Goal: Task Accomplishment & Management: Complete application form

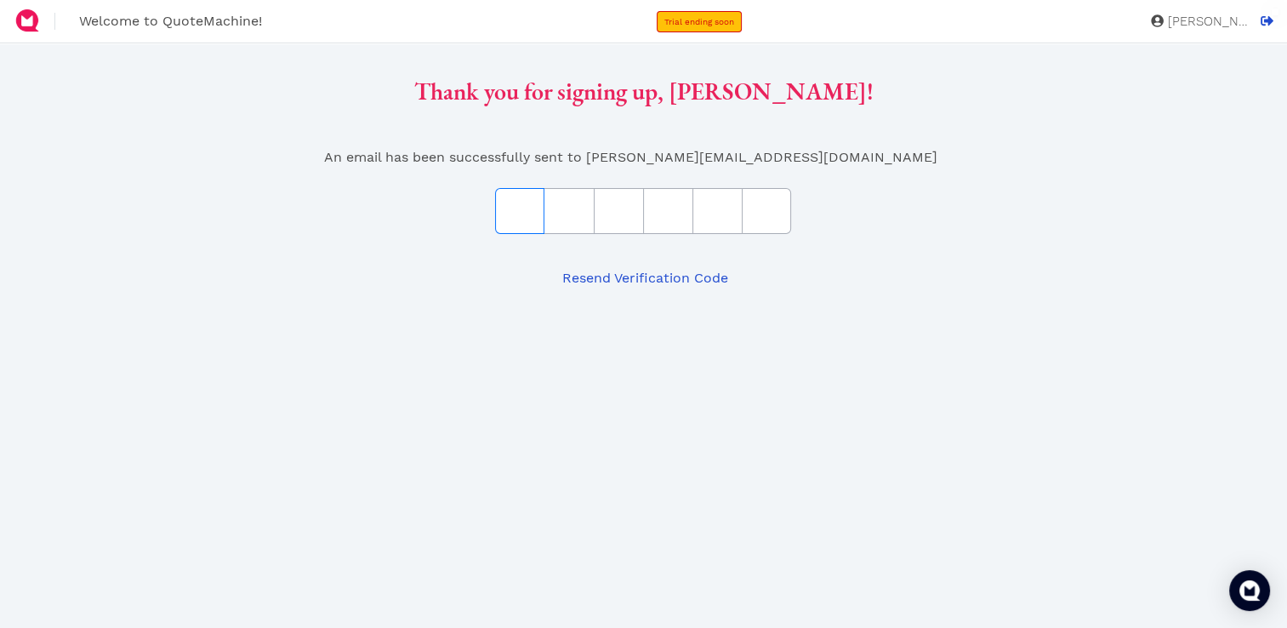
type input "5"
type input "d"
type input "7"
type input "4"
type input "3"
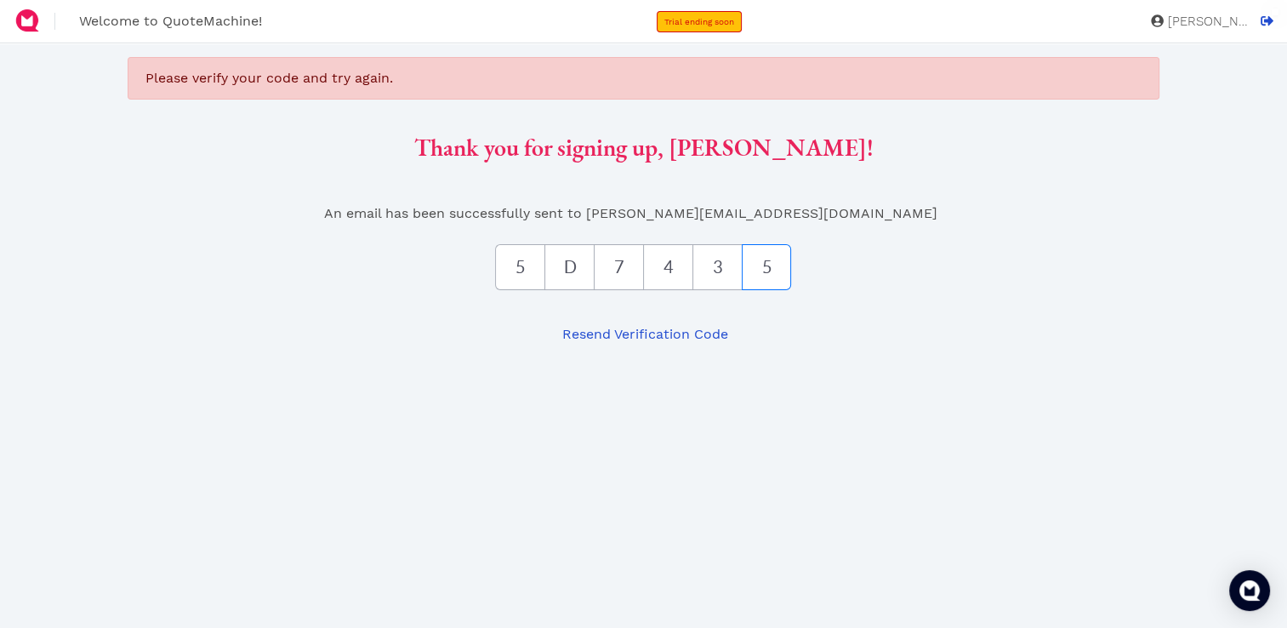
type input "5"
click at [524, 267] on input "5" at bounding box center [519, 267] width 49 height 46
paste input "D7435"
type input "5"
type input "D"
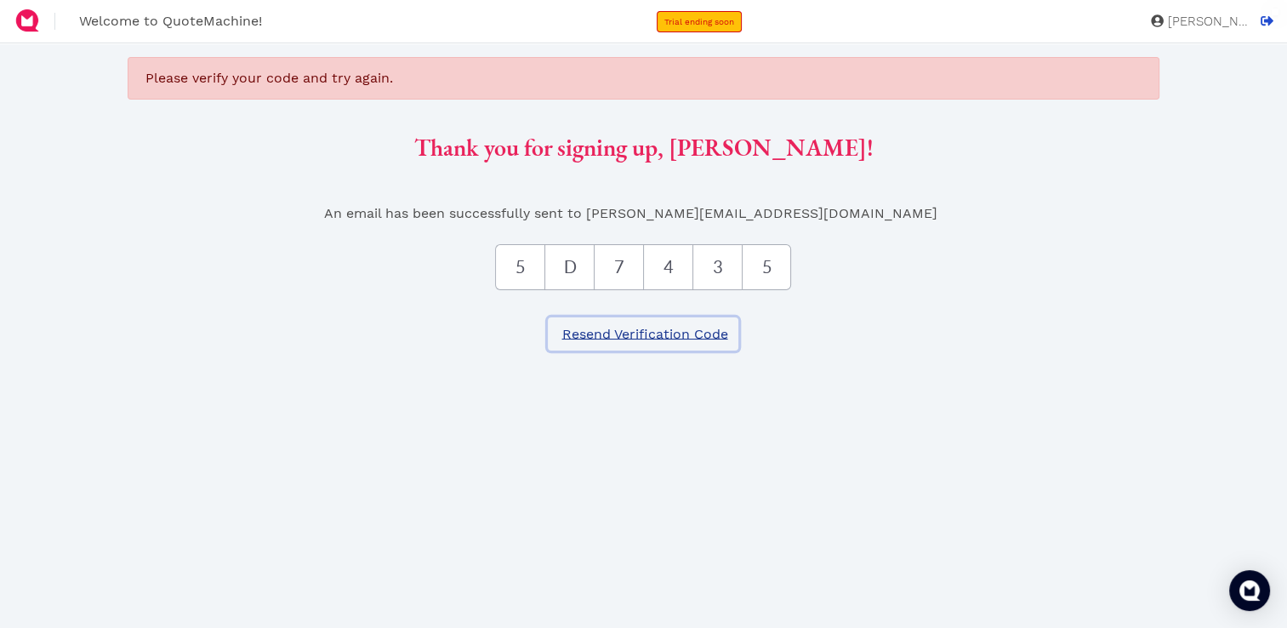
click at [605, 339] on span "Resend Verification Code" at bounding box center [643, 334] width 168 height 16
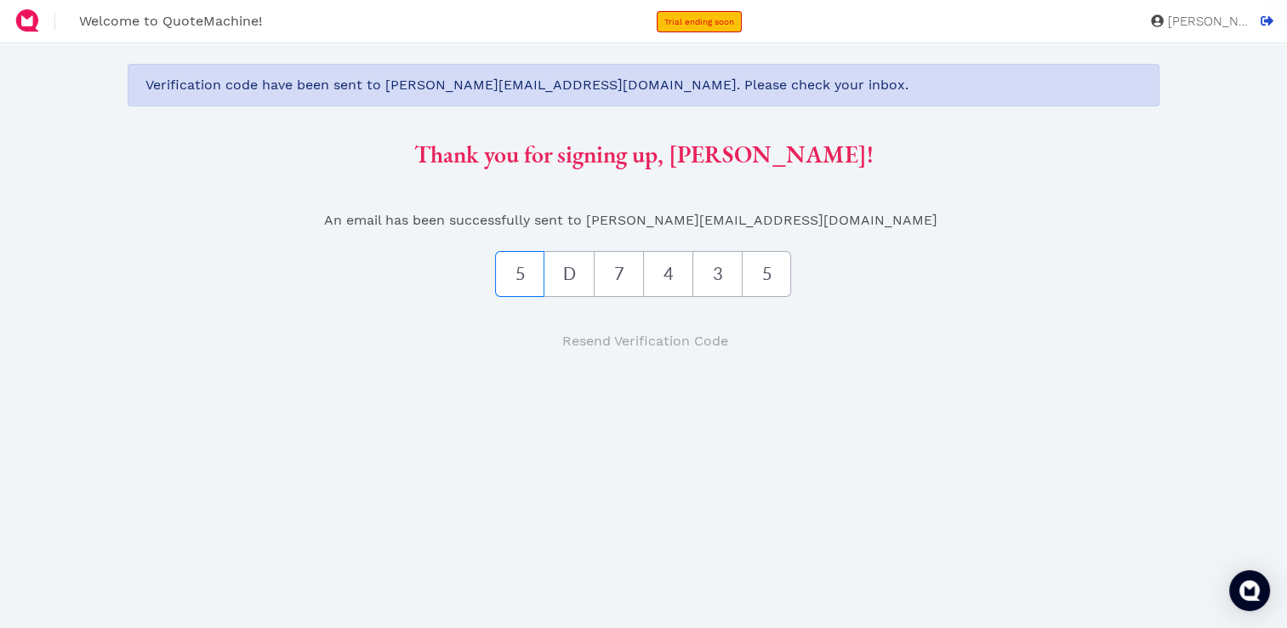
click at [510, 273] on input "5" at bounding box center [519, 274] width 49 height 46
paste input "64F61E"
type input "6"
type input "4"
type input "F"
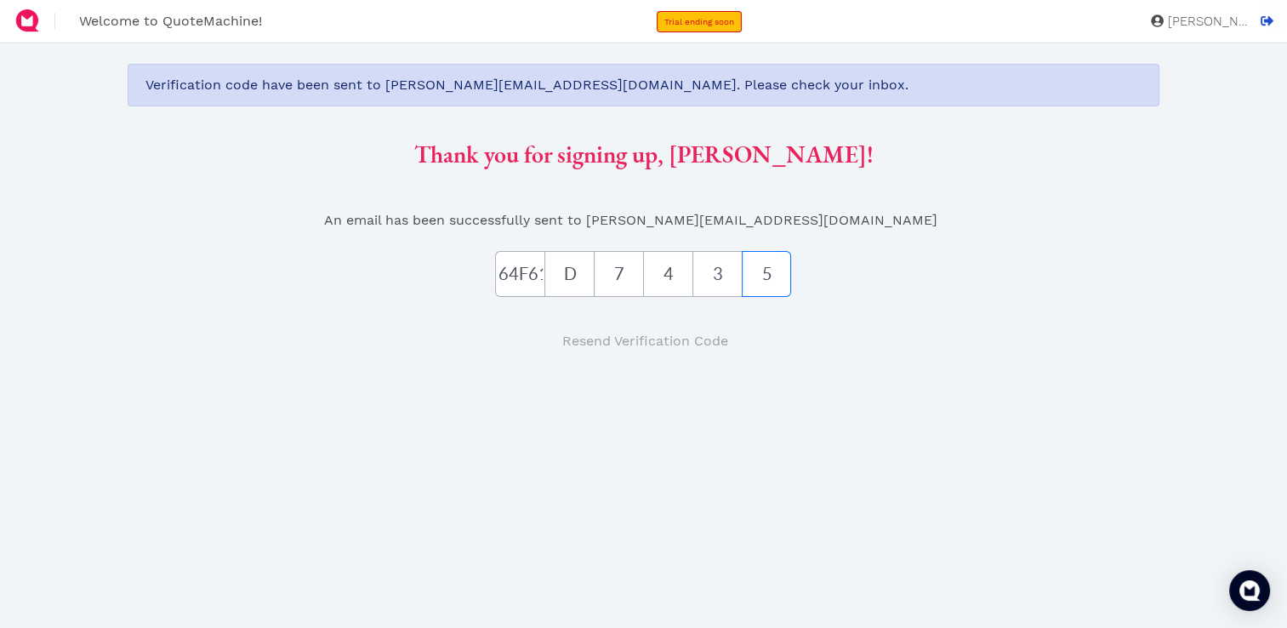
type input "6"
type input "1"
type input "E"
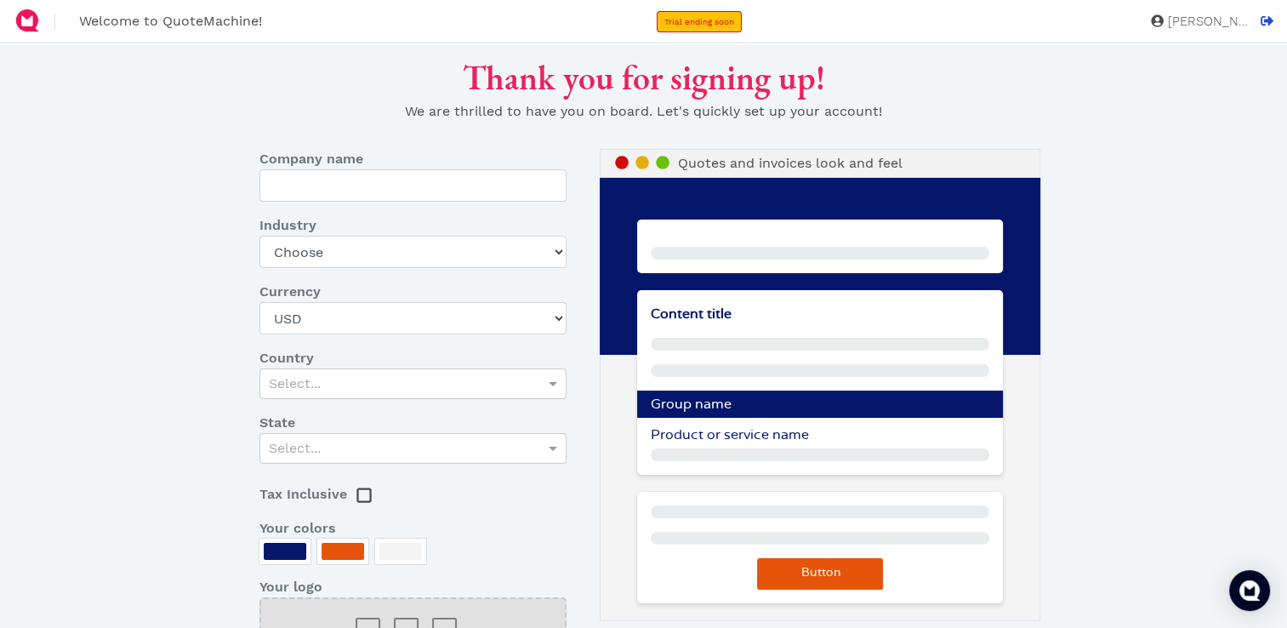
type input "Liberty Building Supply"
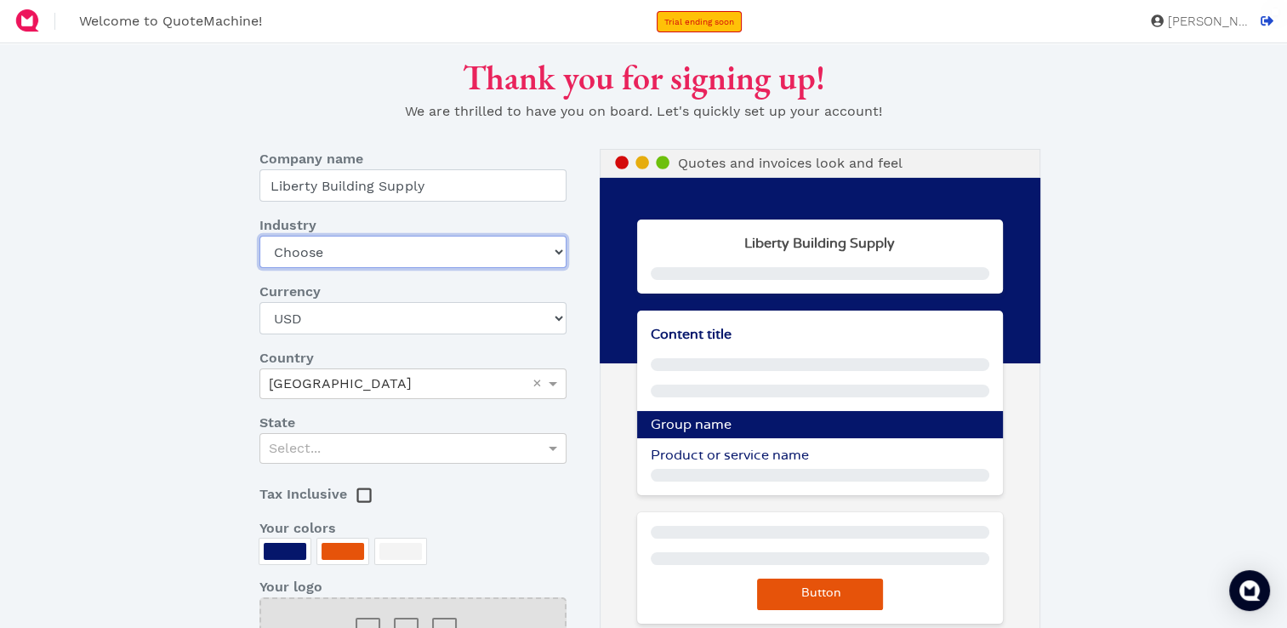
click at [490, 249] on select "Choose Art gallery Bike Books Construction (Not retail) Electronics Events Food…" at bounding box center [412, 252] width 306 height 32
select select "other-retail"
click at [259, 236] on select "Choose Art gallery Bike Books Construction (Not retail) Electronics Events Food…" at bounding box center [412, 252] width 306 height 32
click at [448, 451] on div "Select..." at bounding box center [412, 448] width 305 height 29
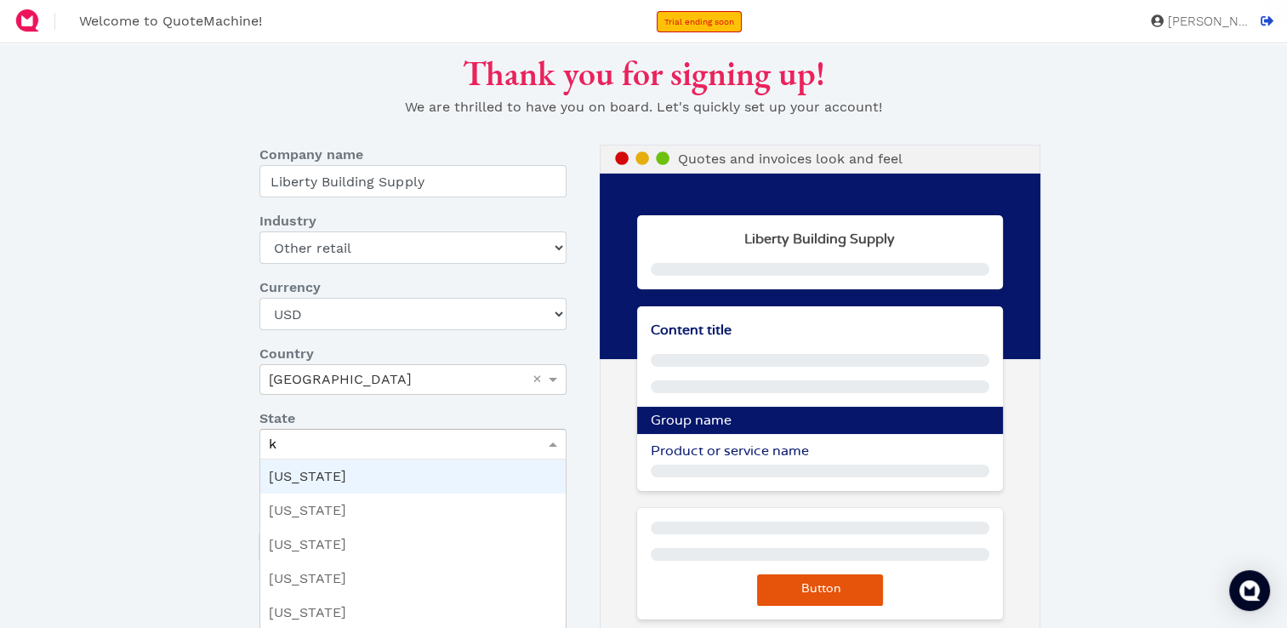
type input "ke"
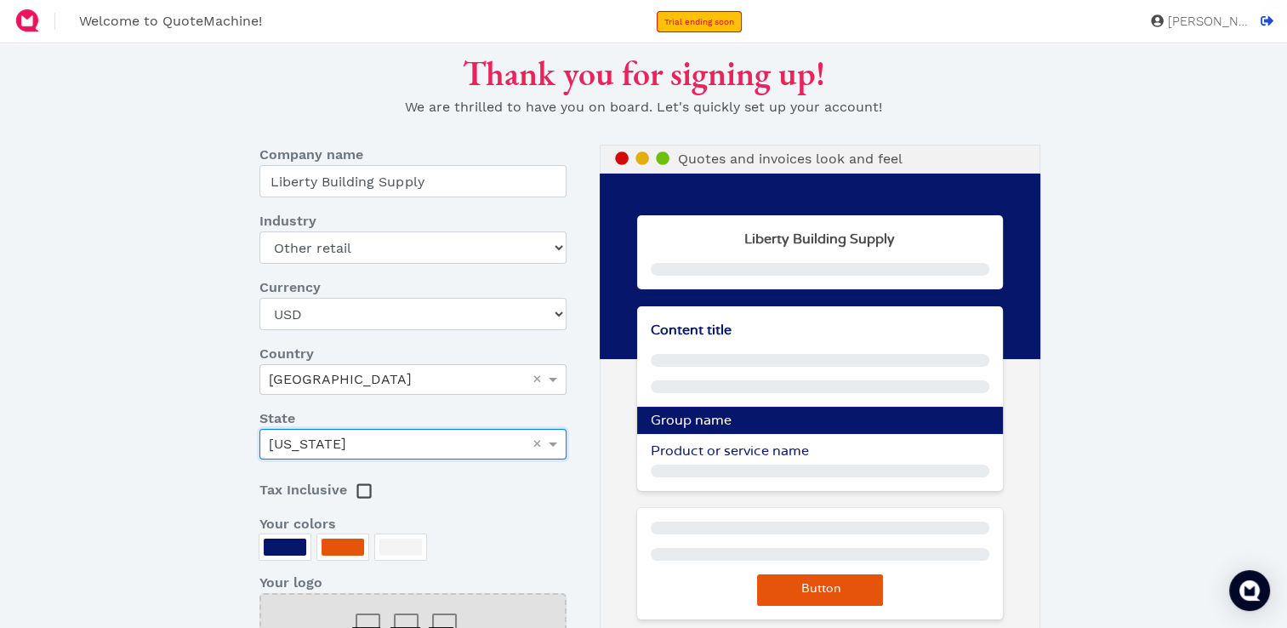
click at [282, 552] on div at bounding box center [285, 546] width 43 height 17
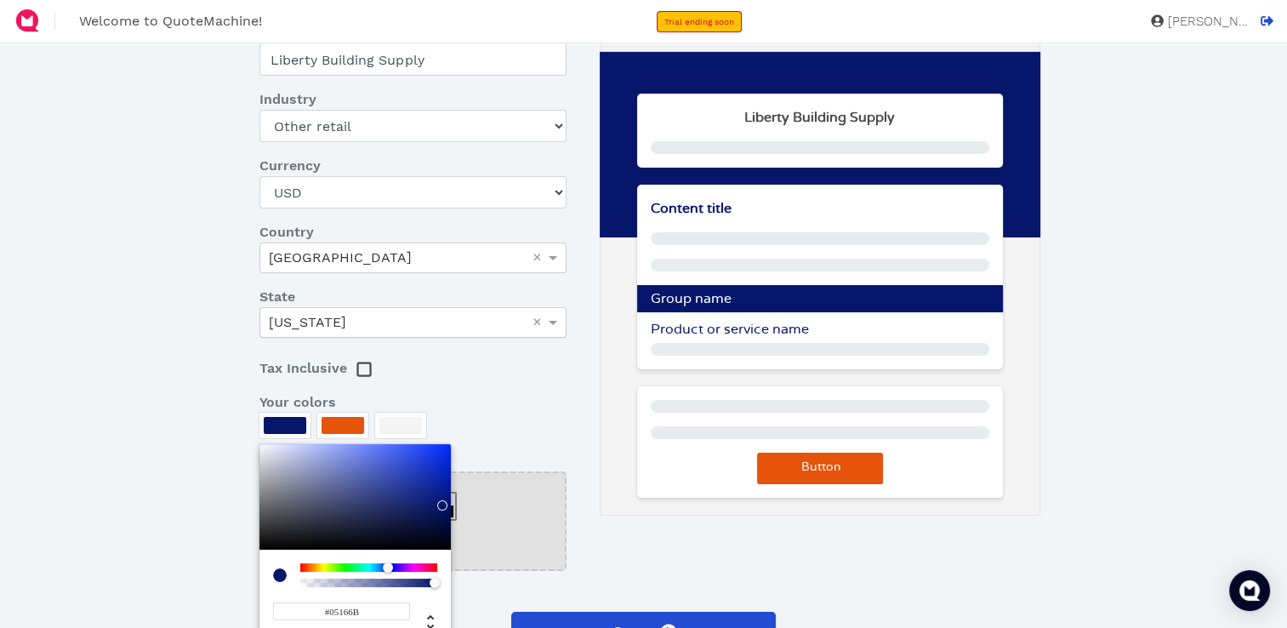
scroll to position [127, 0]
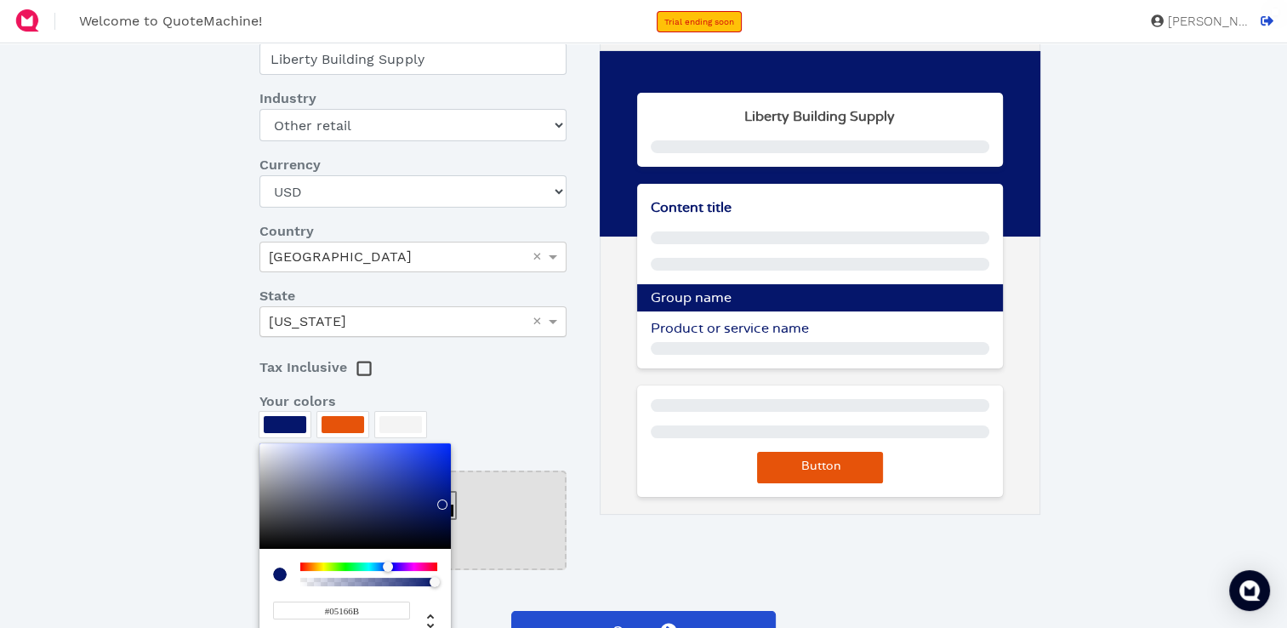
type input "#0F2591"
click at [431, 488] on div at bounding box center [354, 495] width 191 height 105
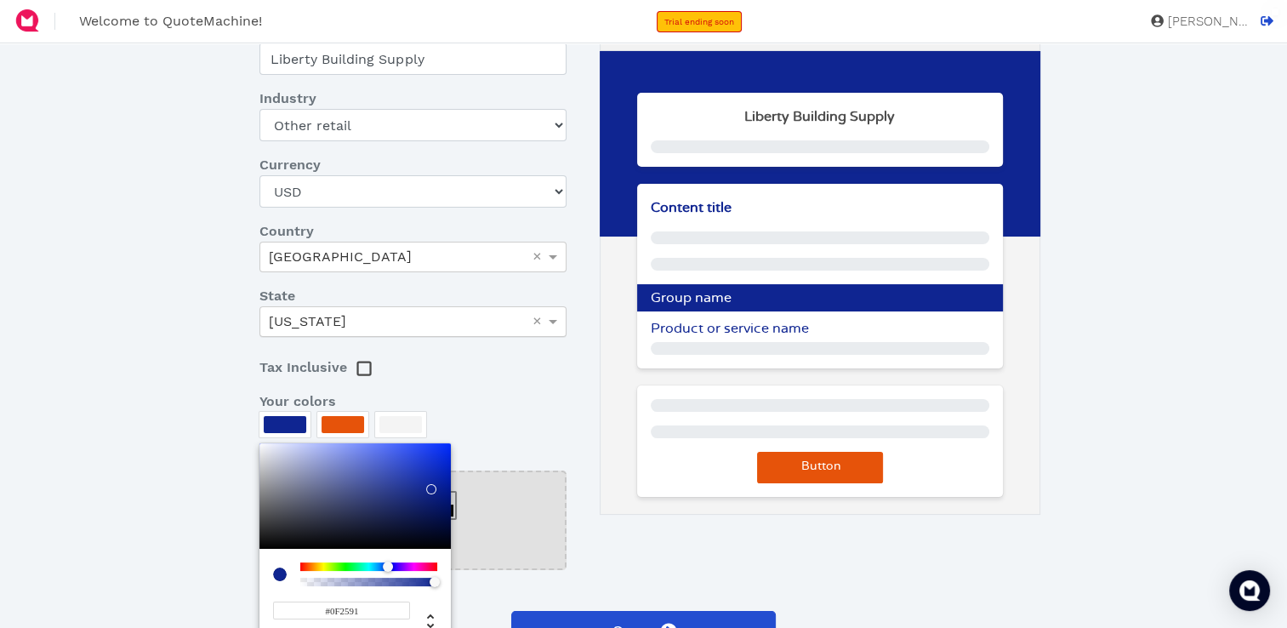
click at [548, 407] on div at bounding box center [643, 314] width 1287 height 628
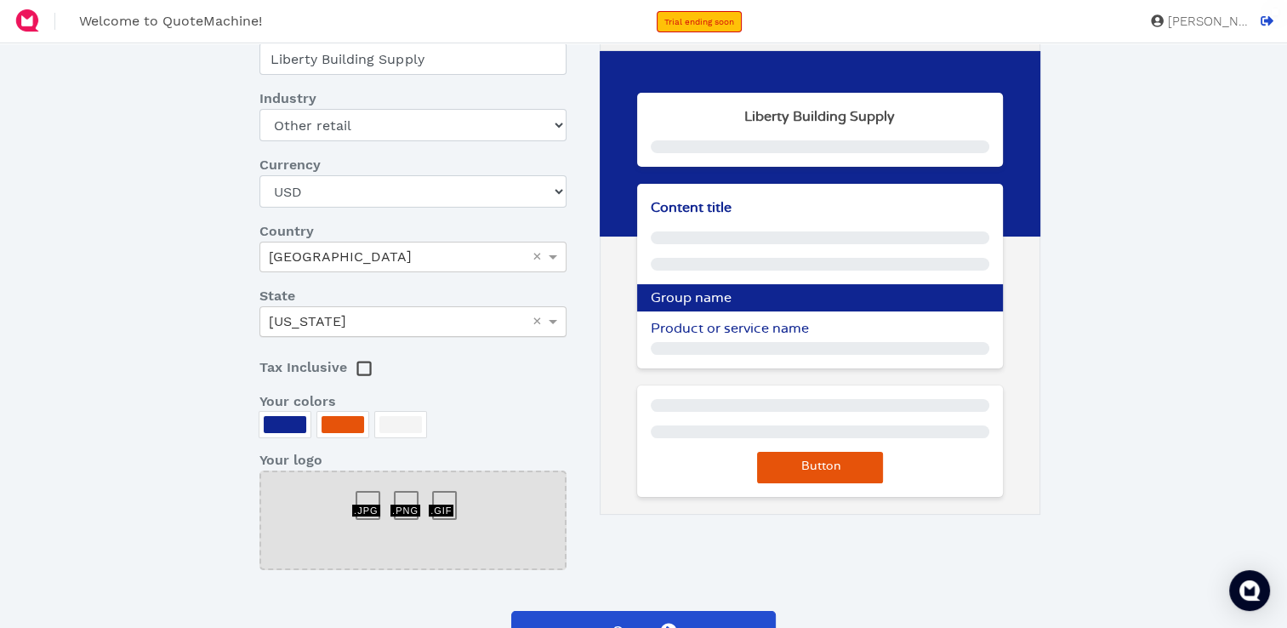
click at [360, 369] on rect at bounding box center [364, 368] width 13 height 13
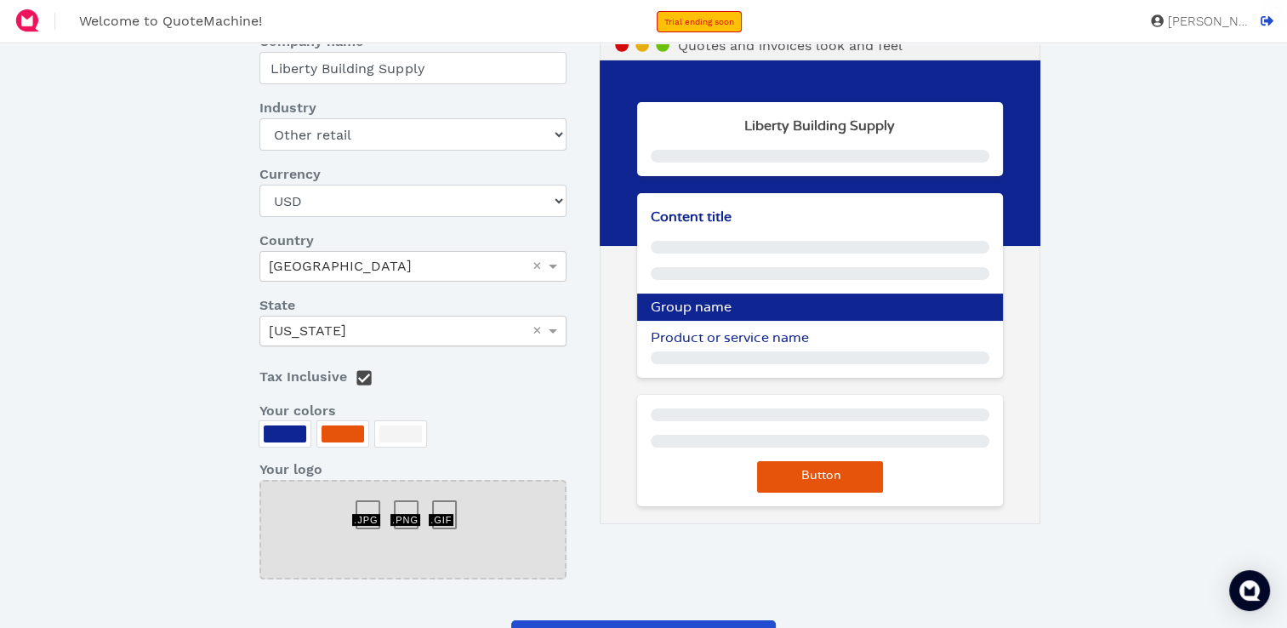
scroll to position [126, 0]
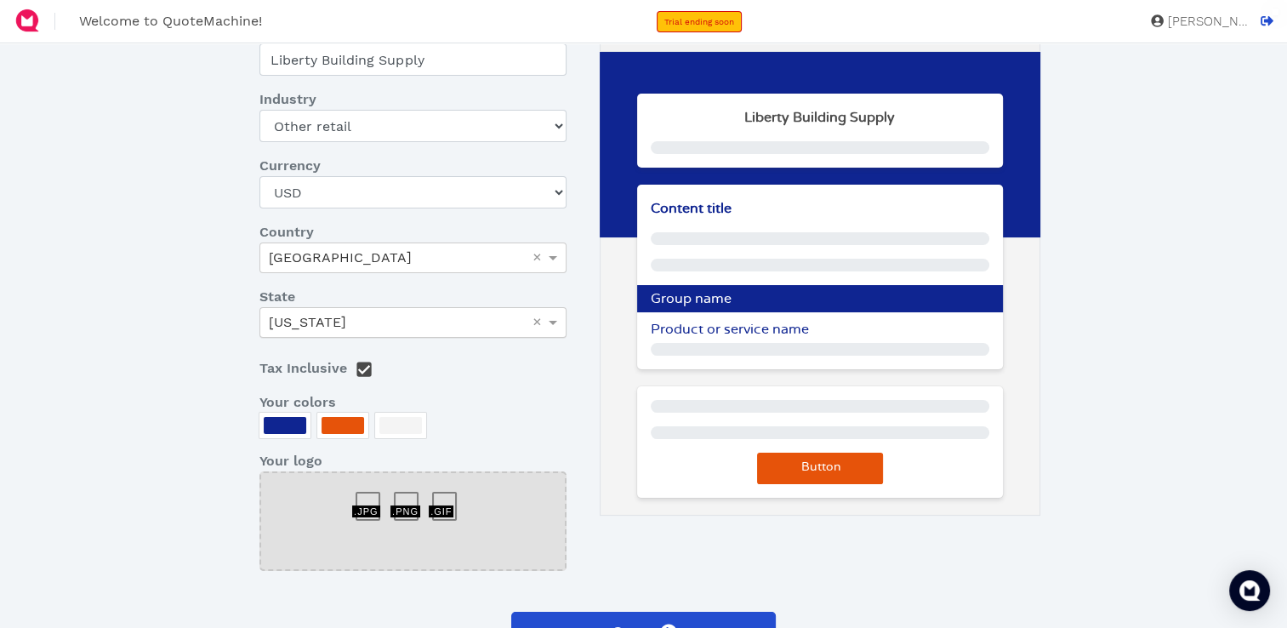
click at [782, 331] on span "Product or service name" at bounding box center [730, 329] width 158 height 14
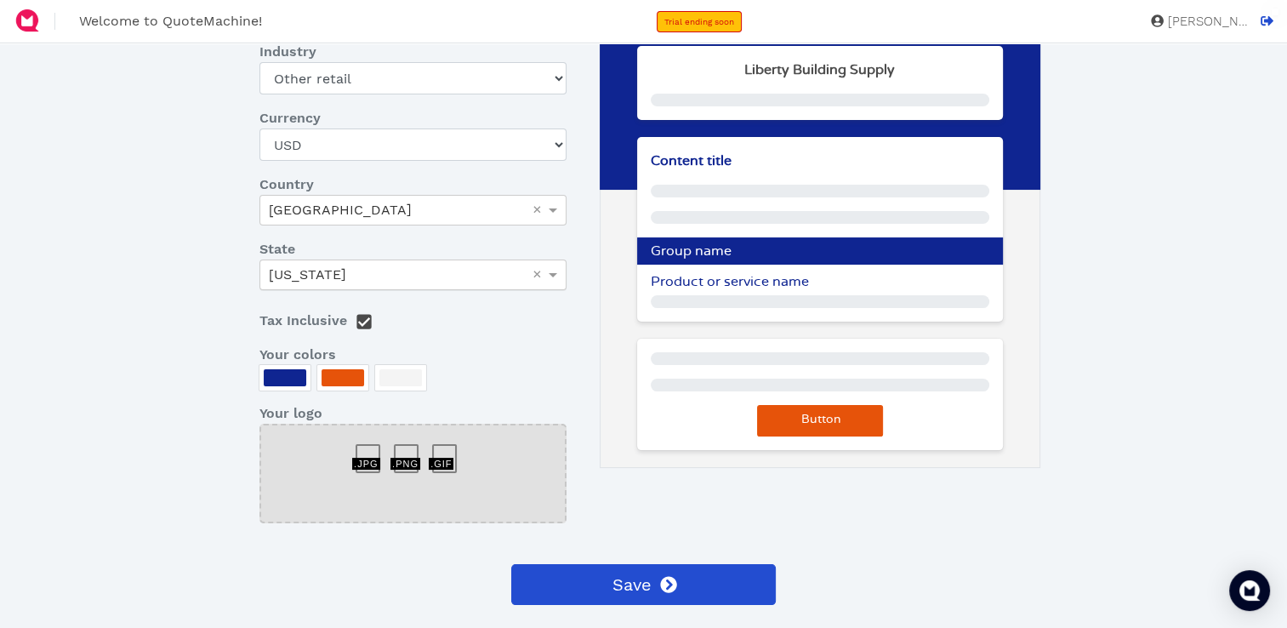
scroll to position [223, 0]
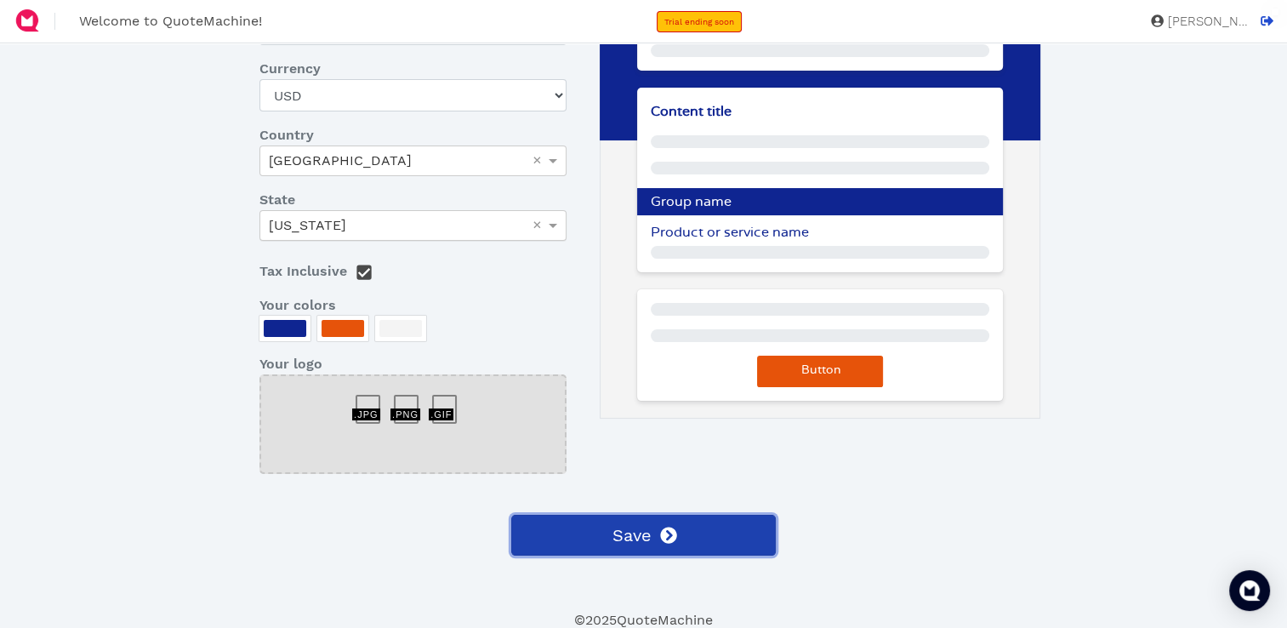
click at [627, 538] on span "Save" at bounding box center [630, 535] width 42 height 26
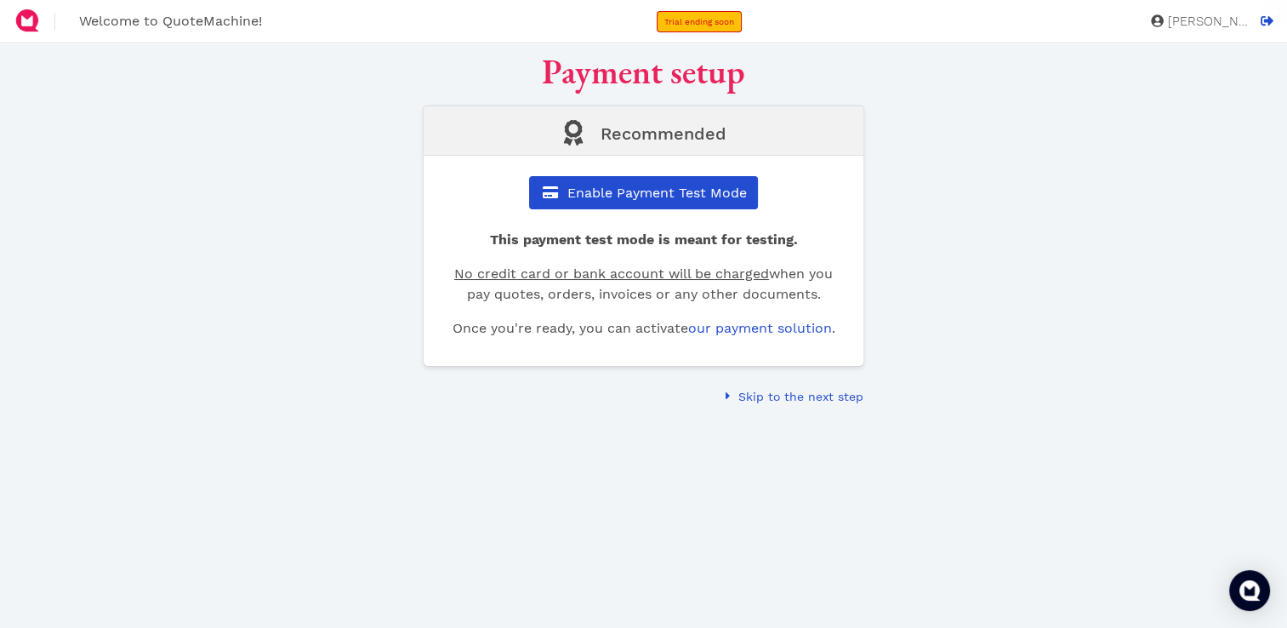
scroll to position [0, 0]
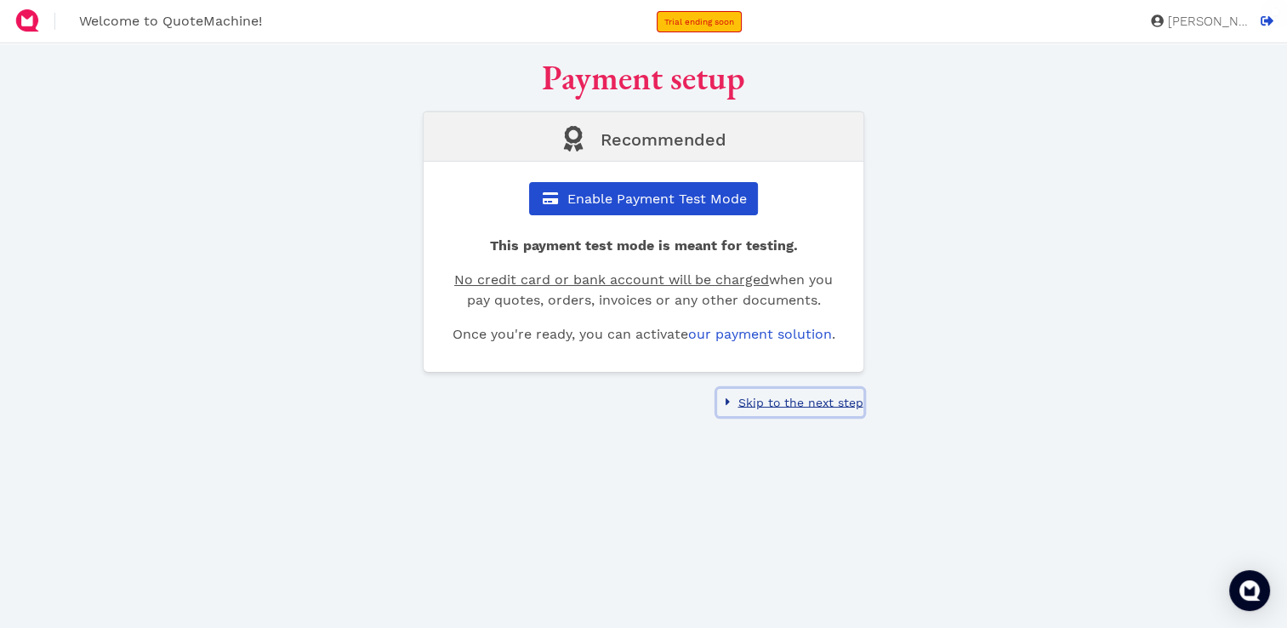
click at [796, 402] on span "Skip to the next step" at bounding box center [799, 403] width 128 height 14
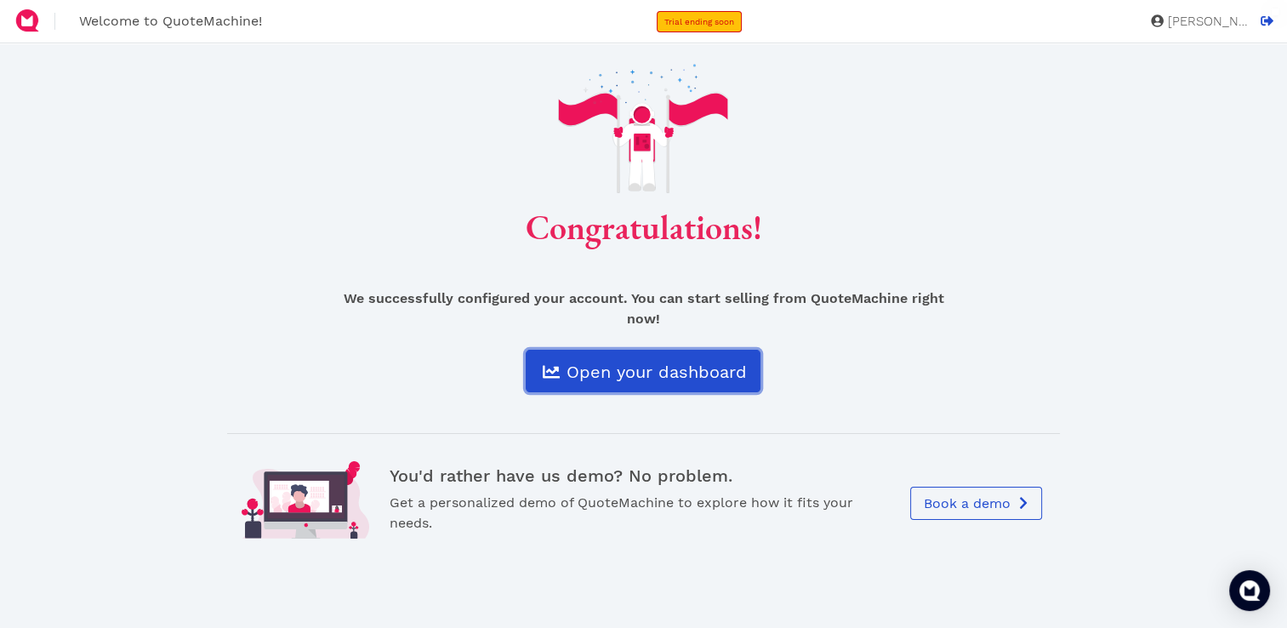
click at [718, 383] on link "Open your dashboard" at bounding box center [643, 371] width 235 height 43
